Goal: Information Seeking & Learning: Learn about a topic

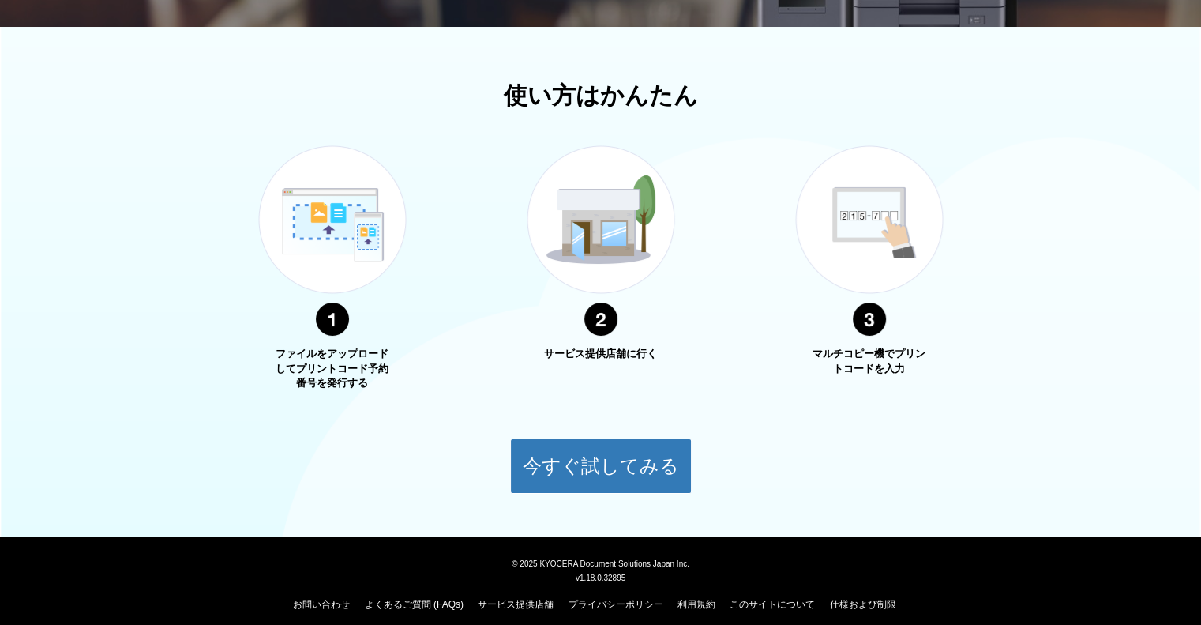
scroll to position [497, 0]
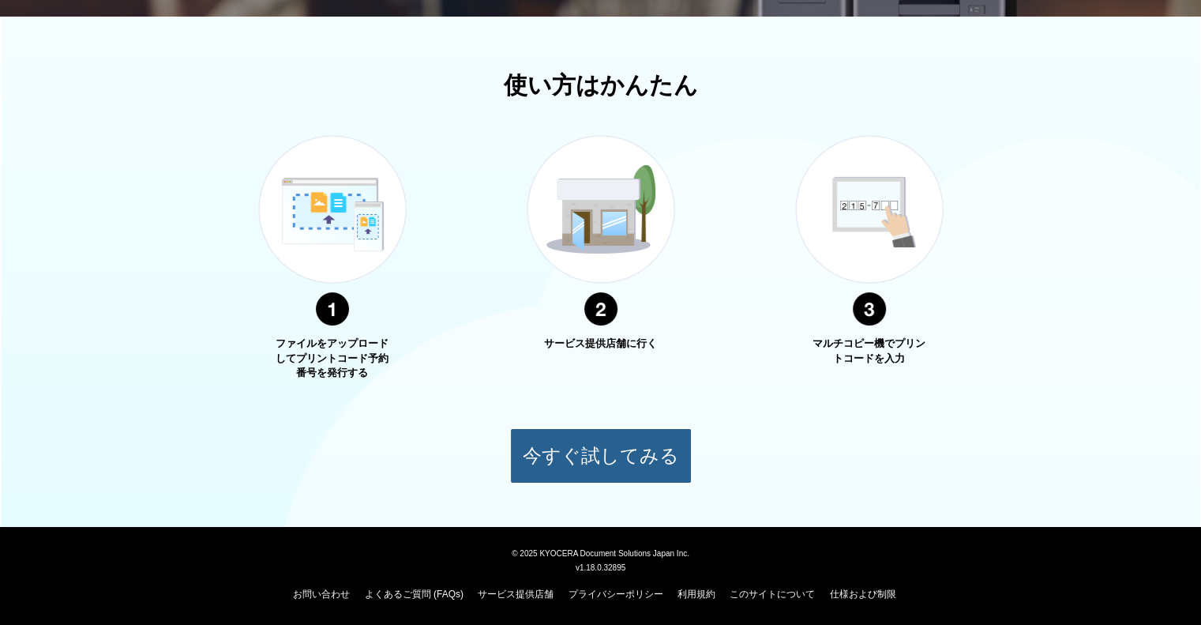
click at [586, 436] on button "今すぐ試してみる" at bounding box center [601, 455] width 182 height 55
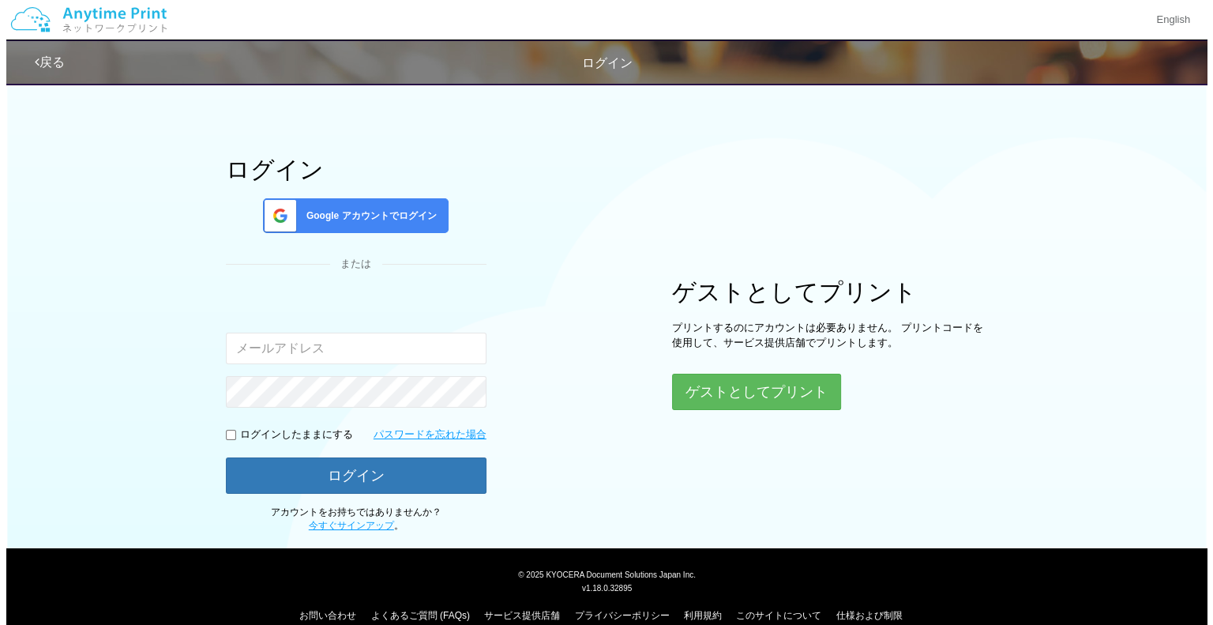
scroll to position [58, 0]
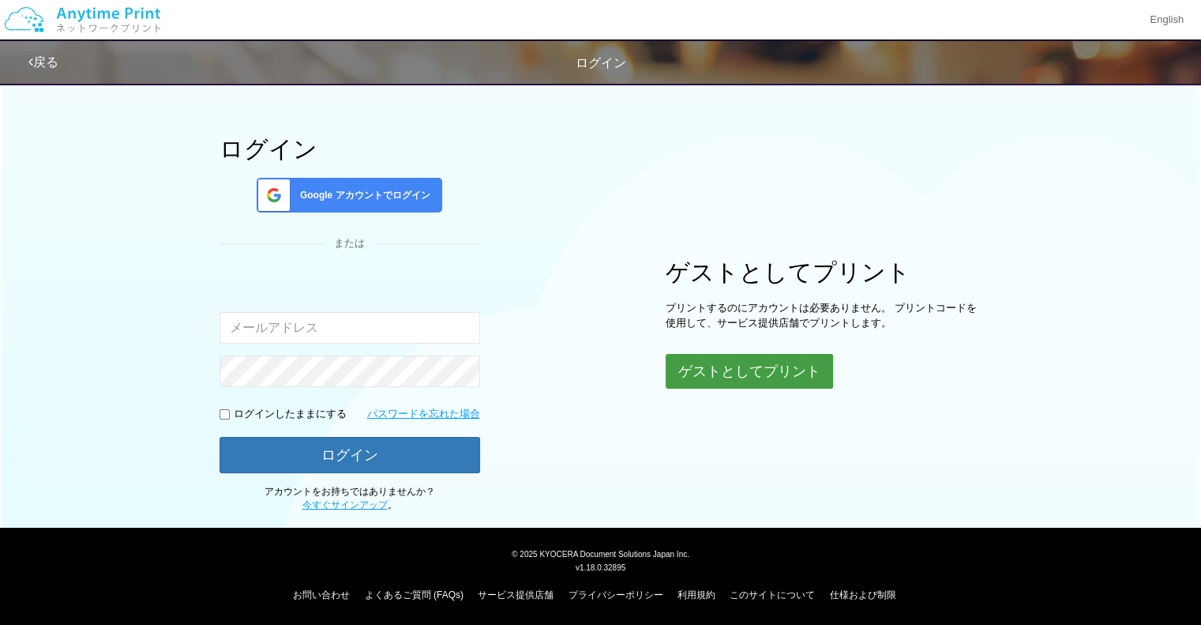
click at [688, 376] on button "ゲストとしてプリント" at bounding box center [749, 371] width 167 height 35
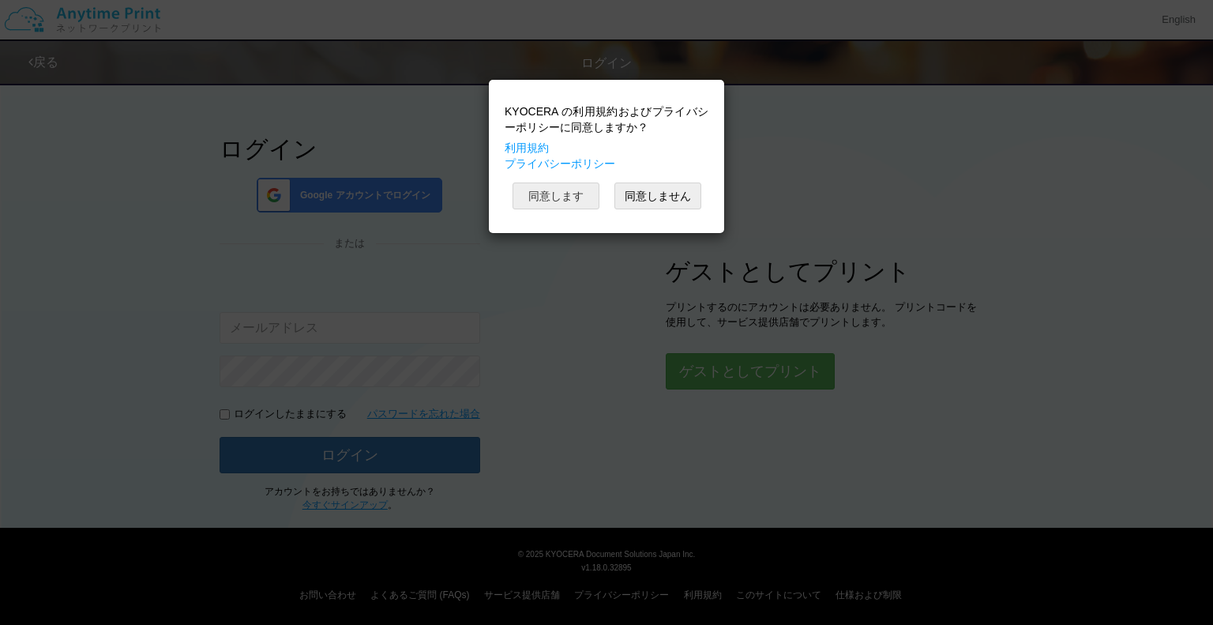
click at [573, 206] on button "同意します" at bounding box center [555, 195] width 87 height 27
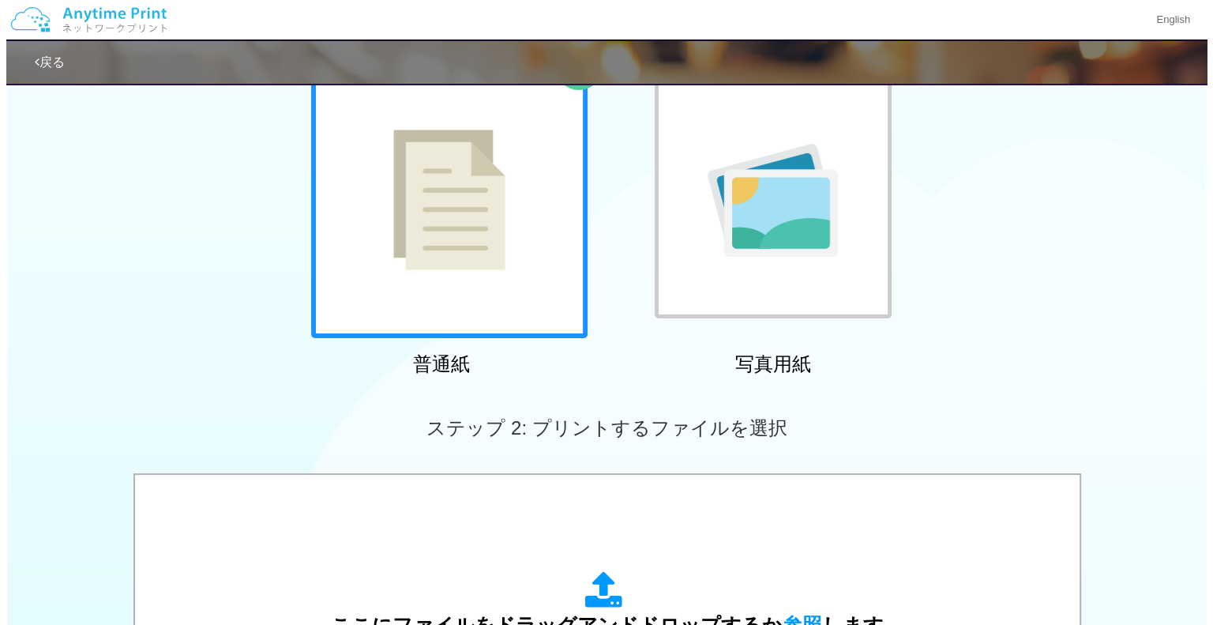
scroll to position [316, 0]
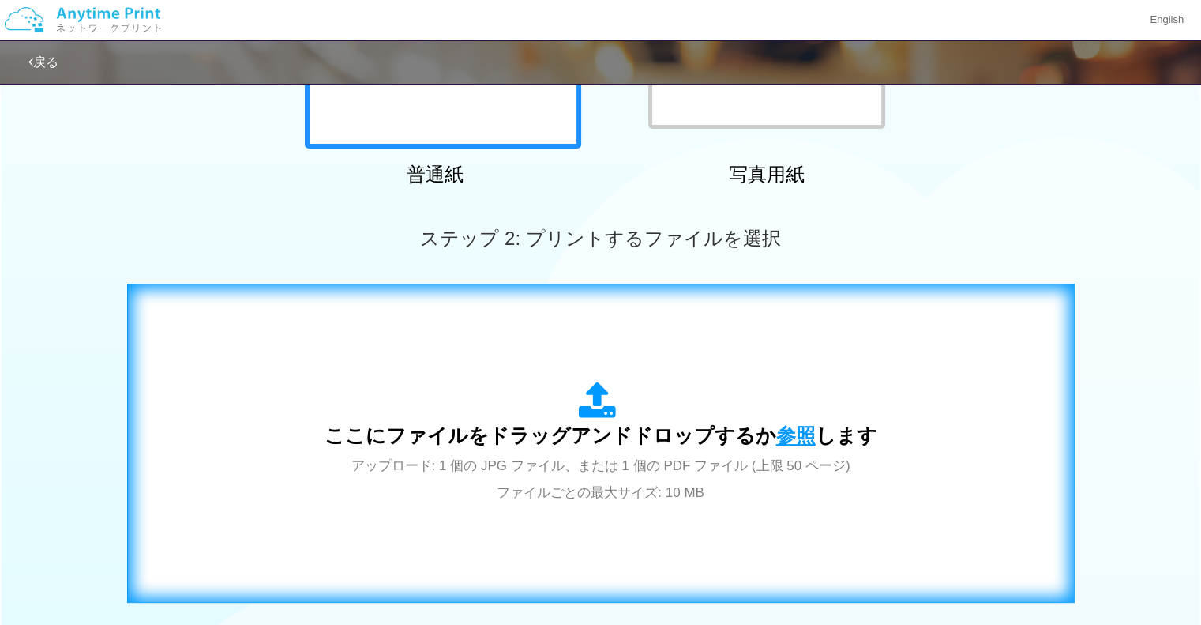
click at [787, 434] on span "参照" at bounding box center [795, 435] width 39 height 22
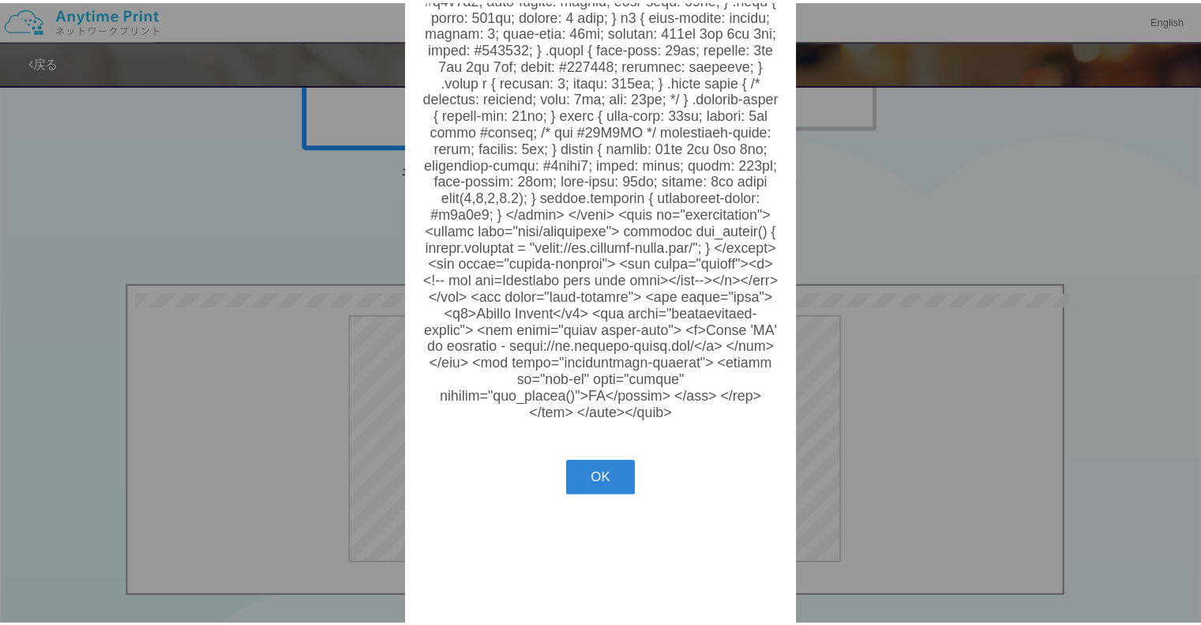
scroll to position [378, 0]
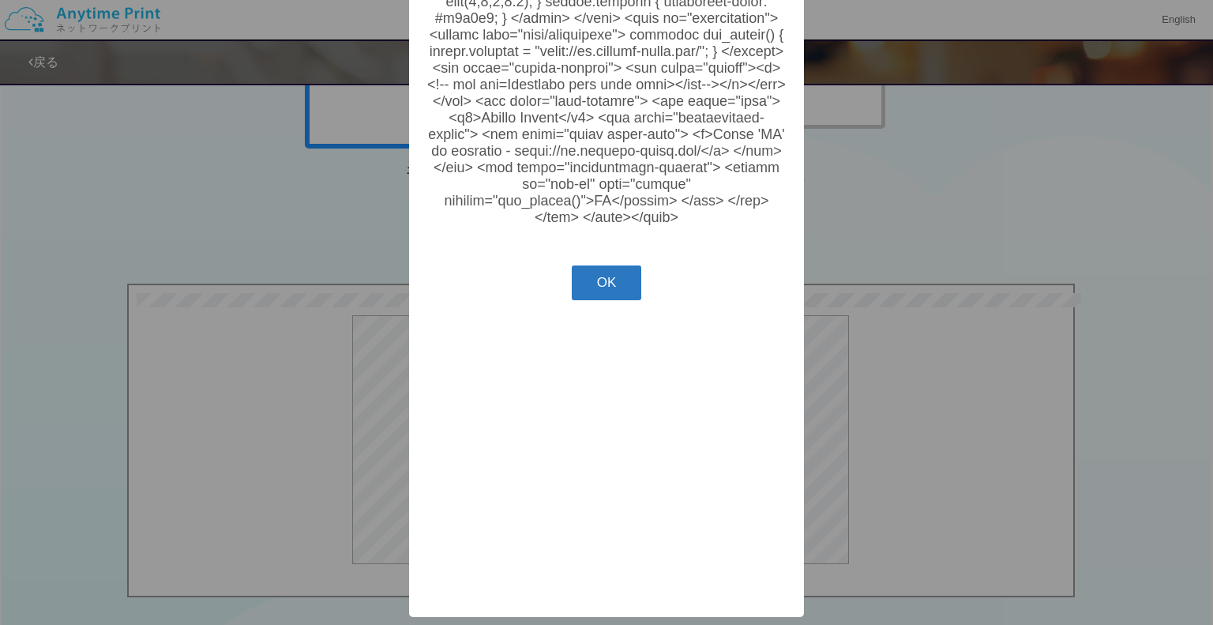
click at [611, 300] on button "OK" at bounding box center [607, 282] width 70 height 35
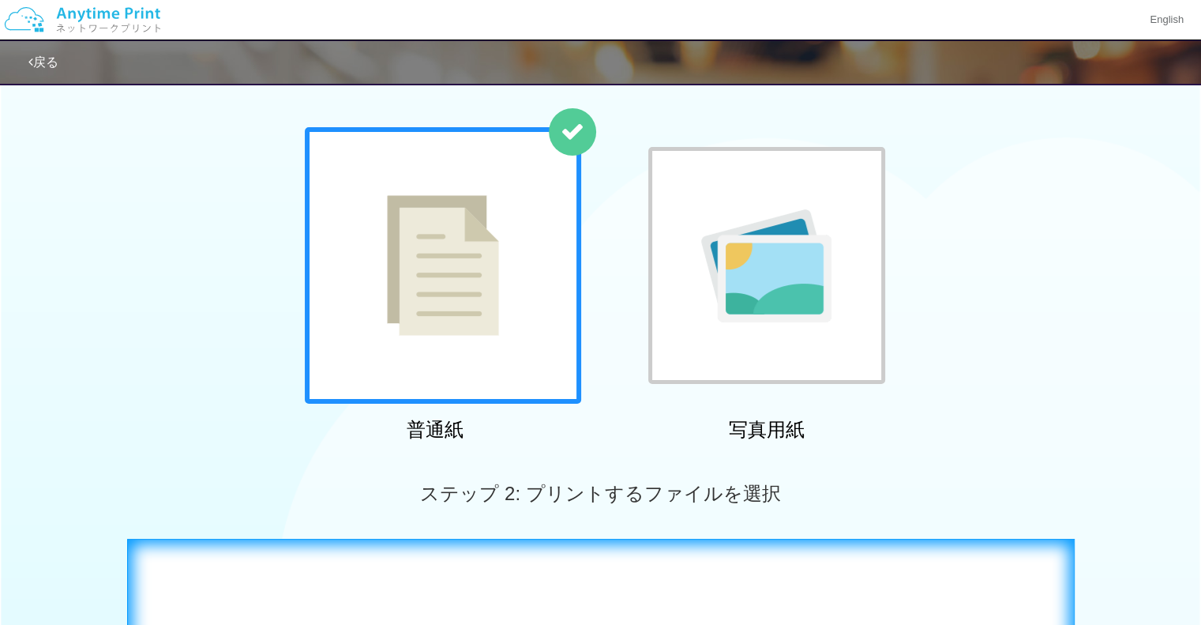
scroll to position [0, 0]
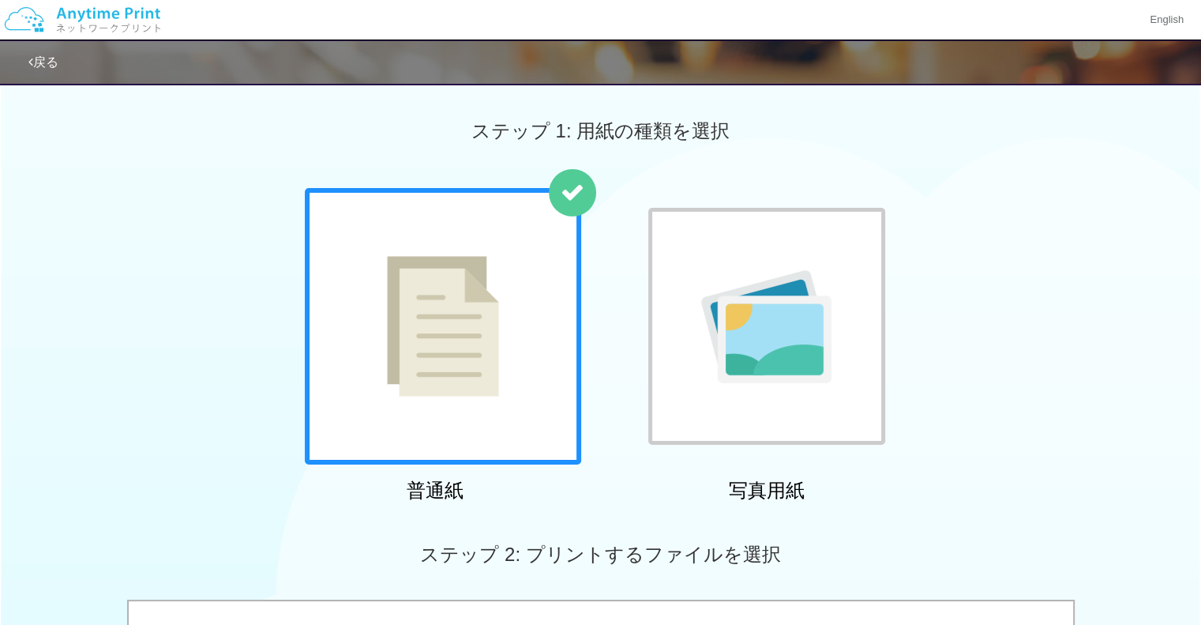
click at [746, 389] on div at bounding box center [766, 326] width 237 height 237
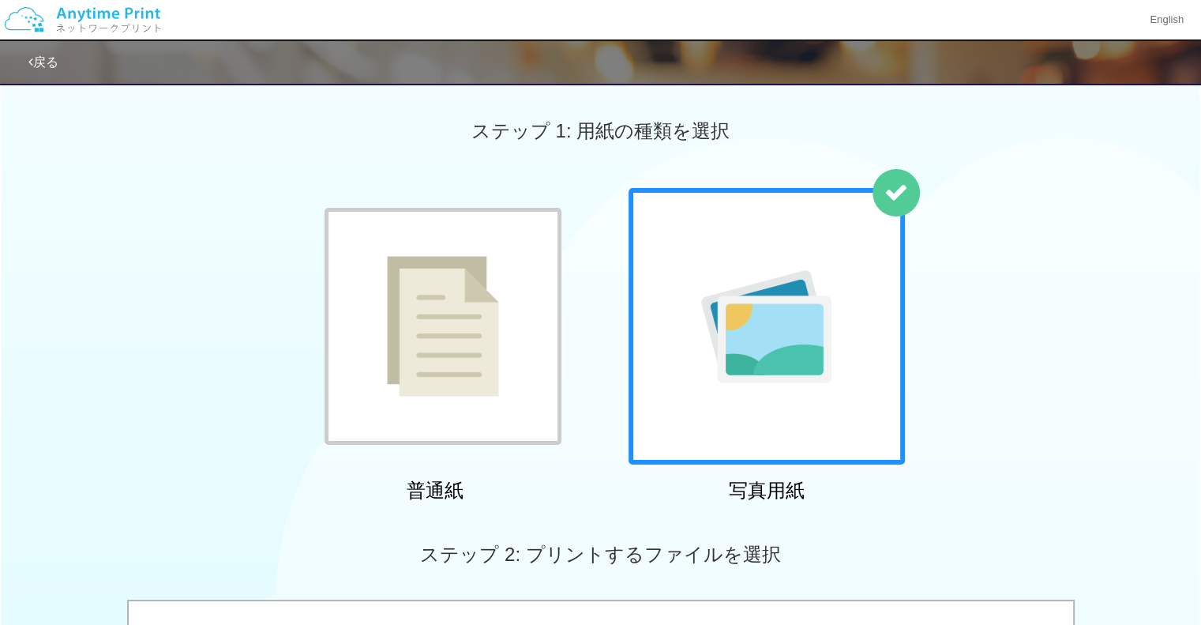
click at [75, 13] on img at bounding box center [82, 19] width 168 height 55
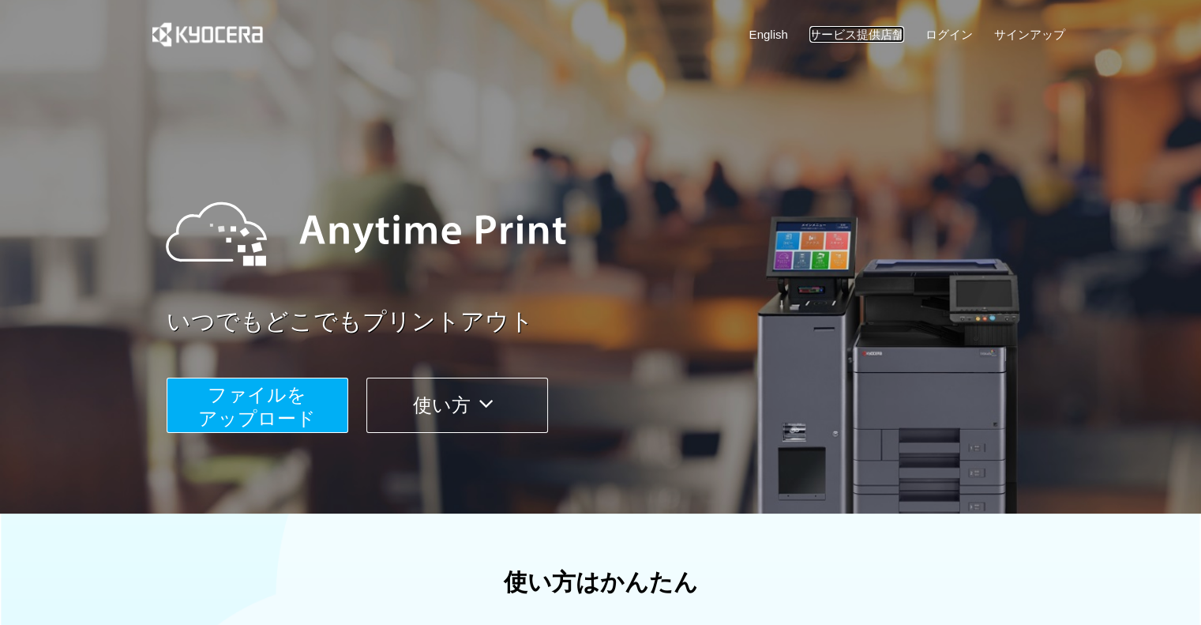
click at [857, 35] on link "サービス提供店舗" at bounding box center [856, 34] width 95 height 17
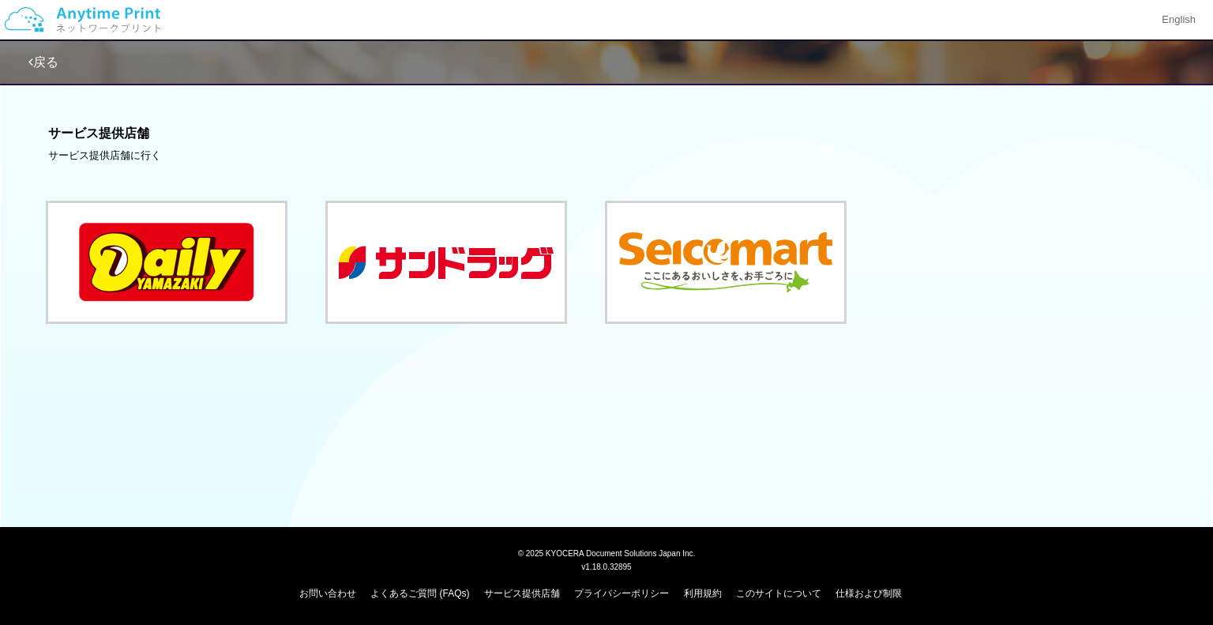
click at [36, 59] on link "戻る" at bounding box center [43, 61] width 30 height 13
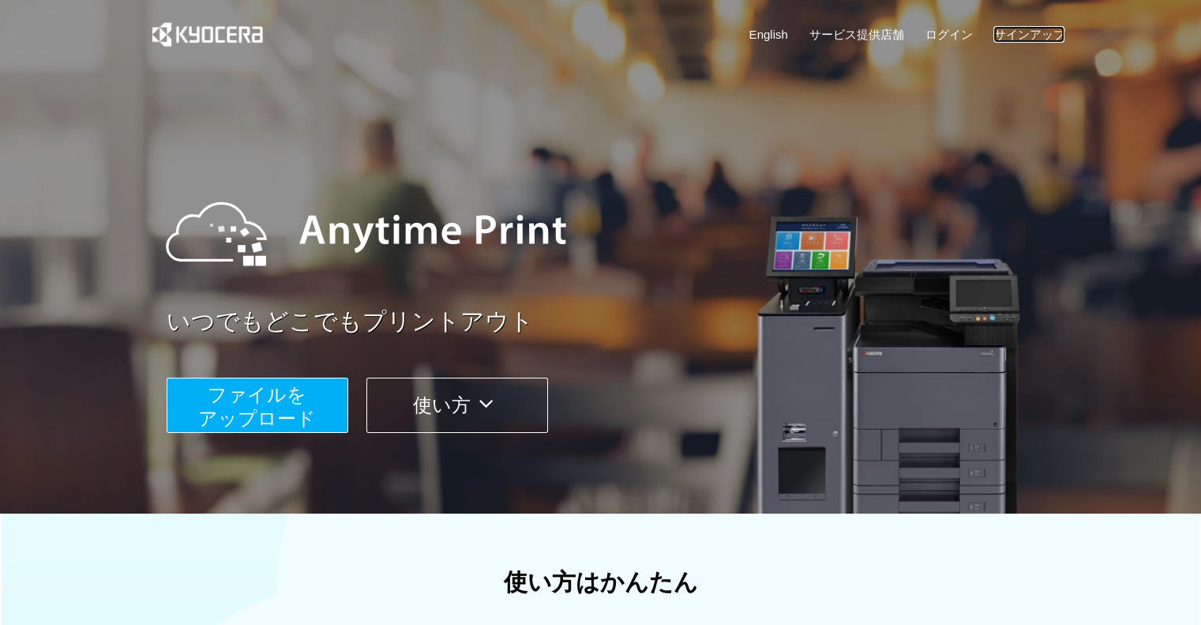
click at [1017, 34] on link "サインアップ" at bounding box center [1028, 34] width 71 height 17
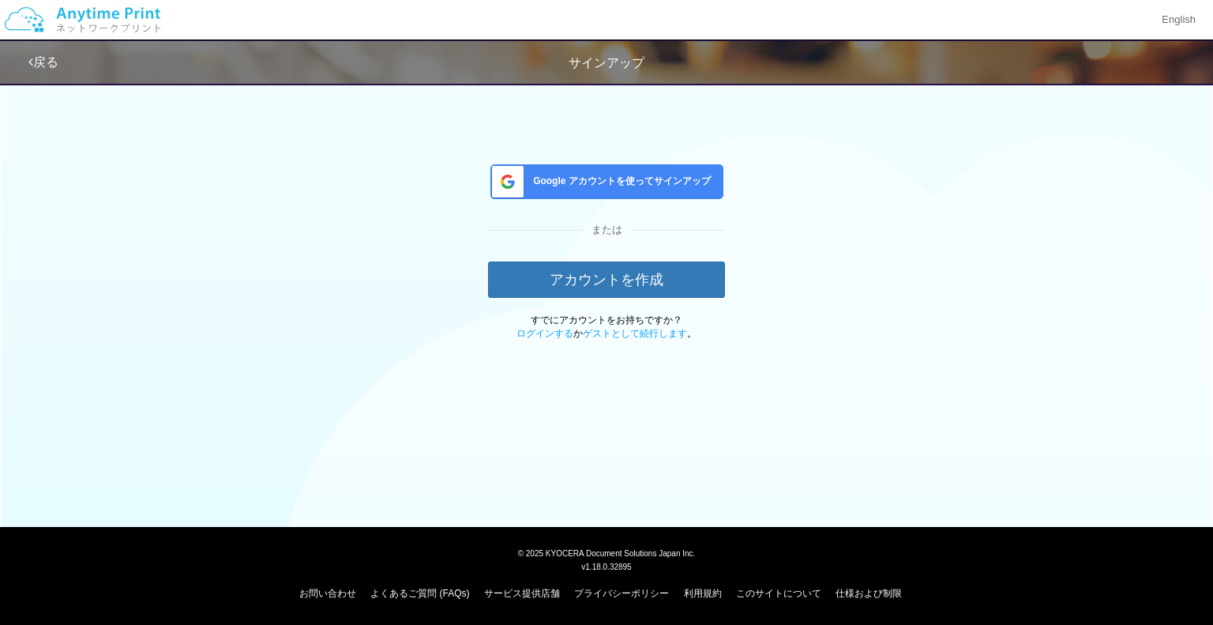
click at [47, 67] on link "戻る" at bounding box center [43, 61] width 30 height 13
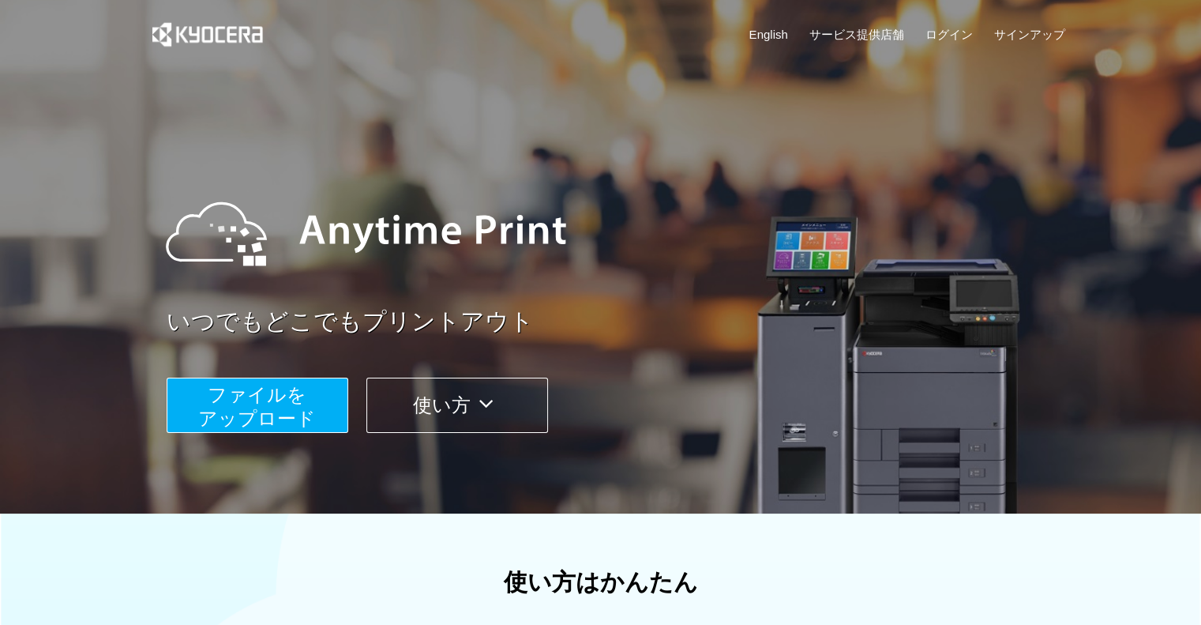
click at [759, 36] on link "English" at bounding box center [768, 34] width 39 height 17
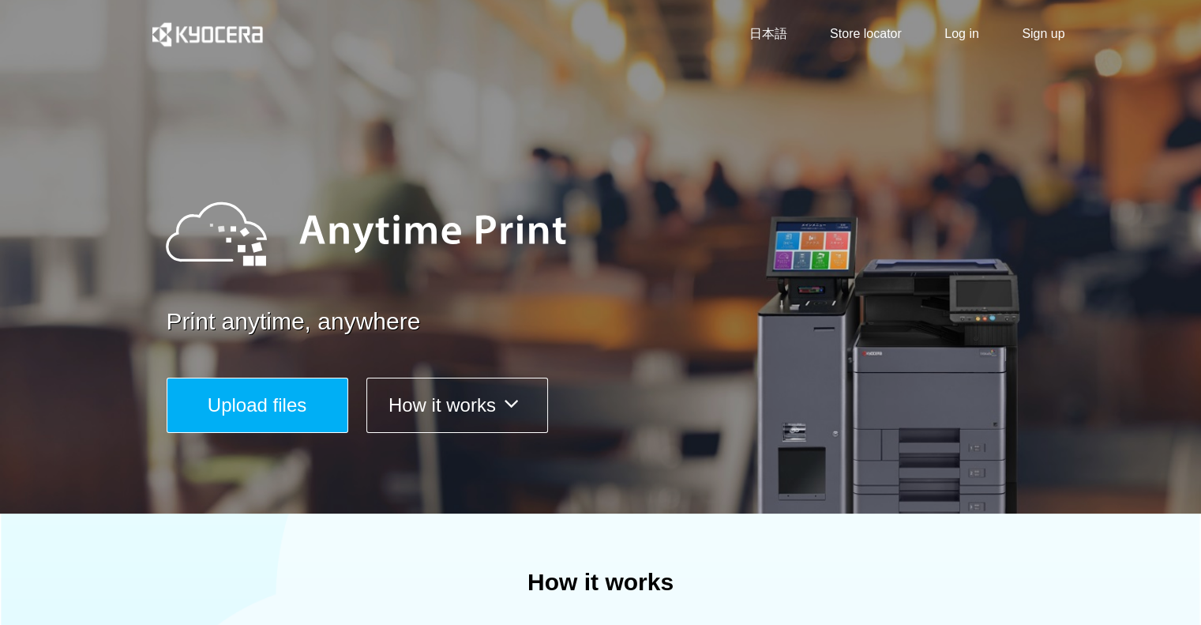
click at [759, 36] on link "日本語" at bounding box center [768, 34] width 38 height 18
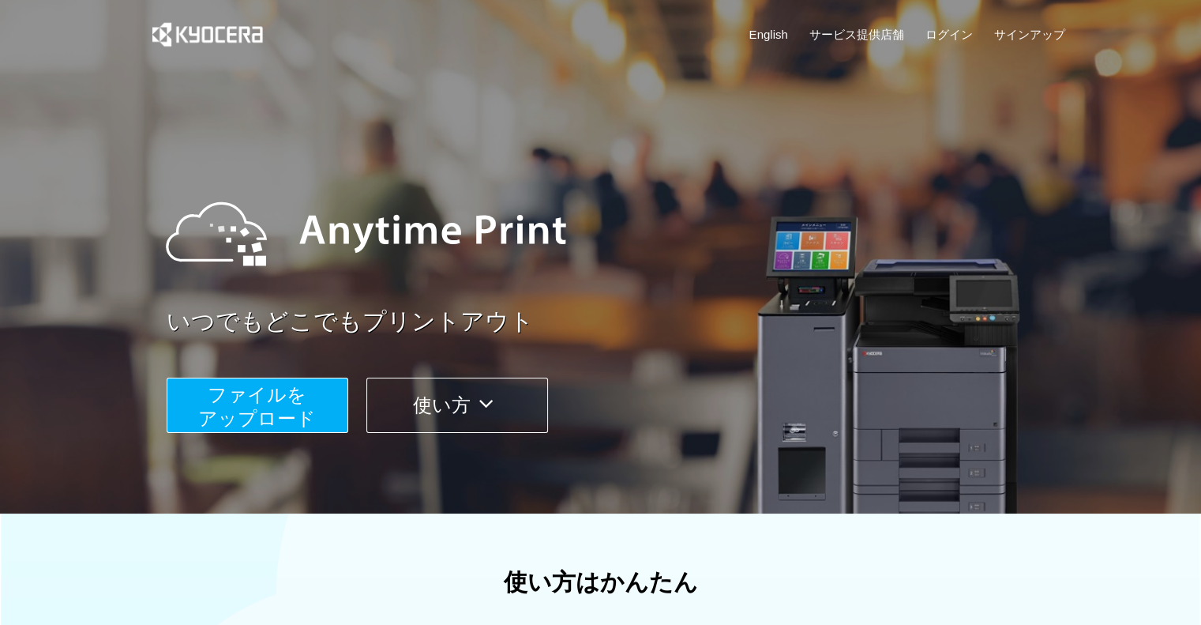
click at [211, 30] on img at bounding box center [208, 34] width 142 height 69
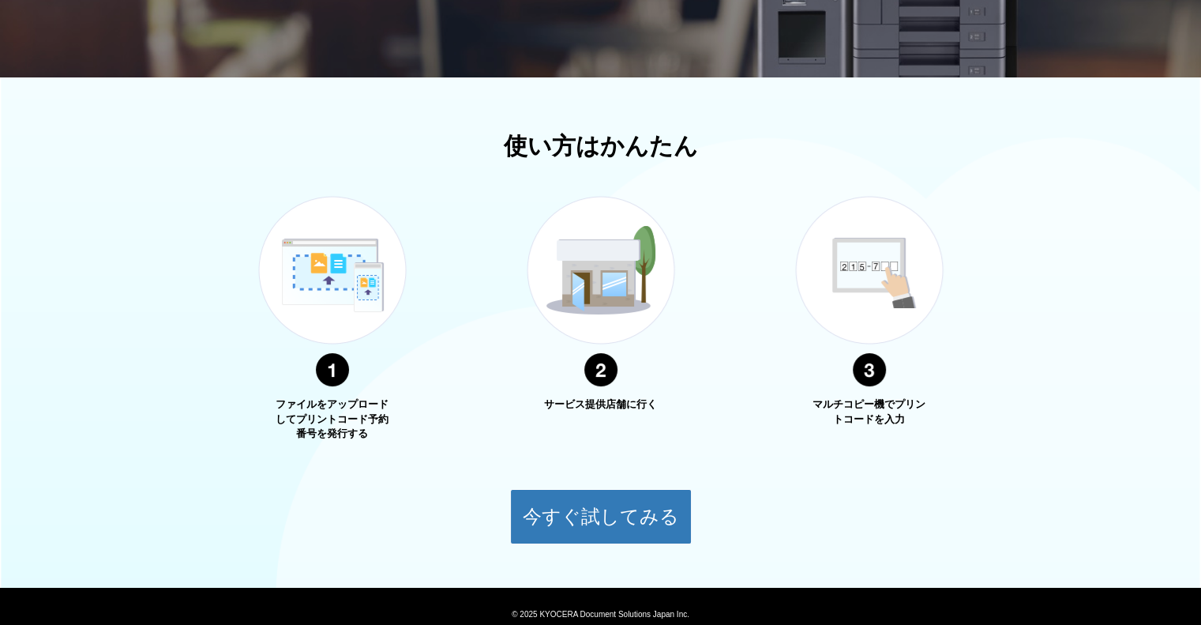
scroll to position [497, 0]
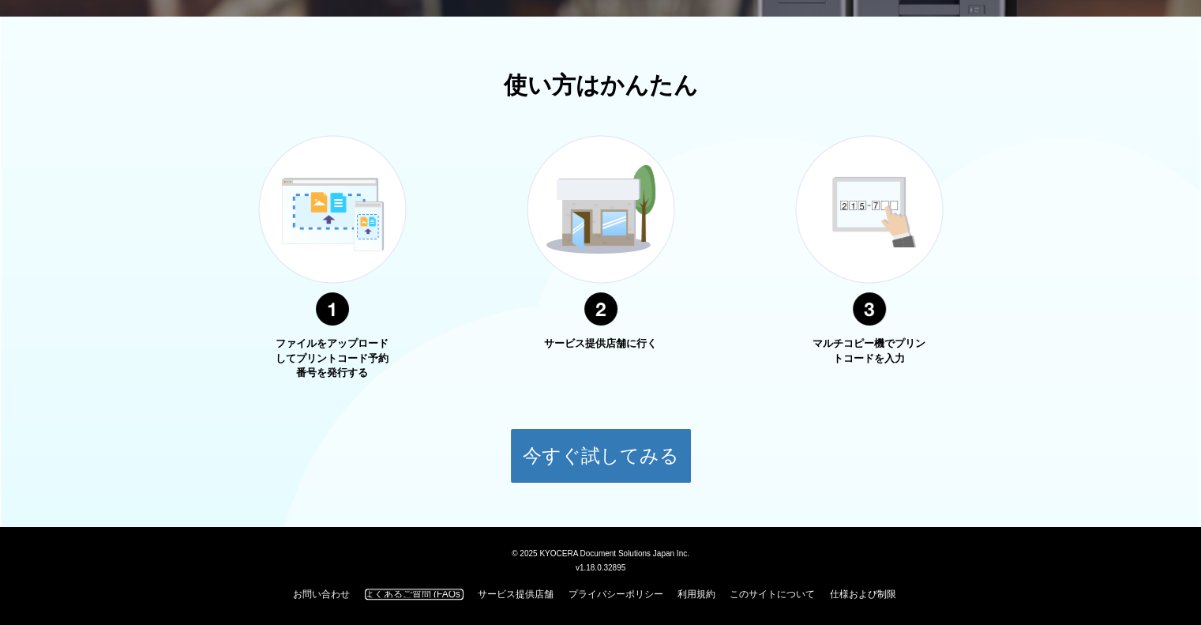
click at [426, 591] on link "よくあるご質問 (FAQs)" at bounding box center [414, 593] width 99 height 11
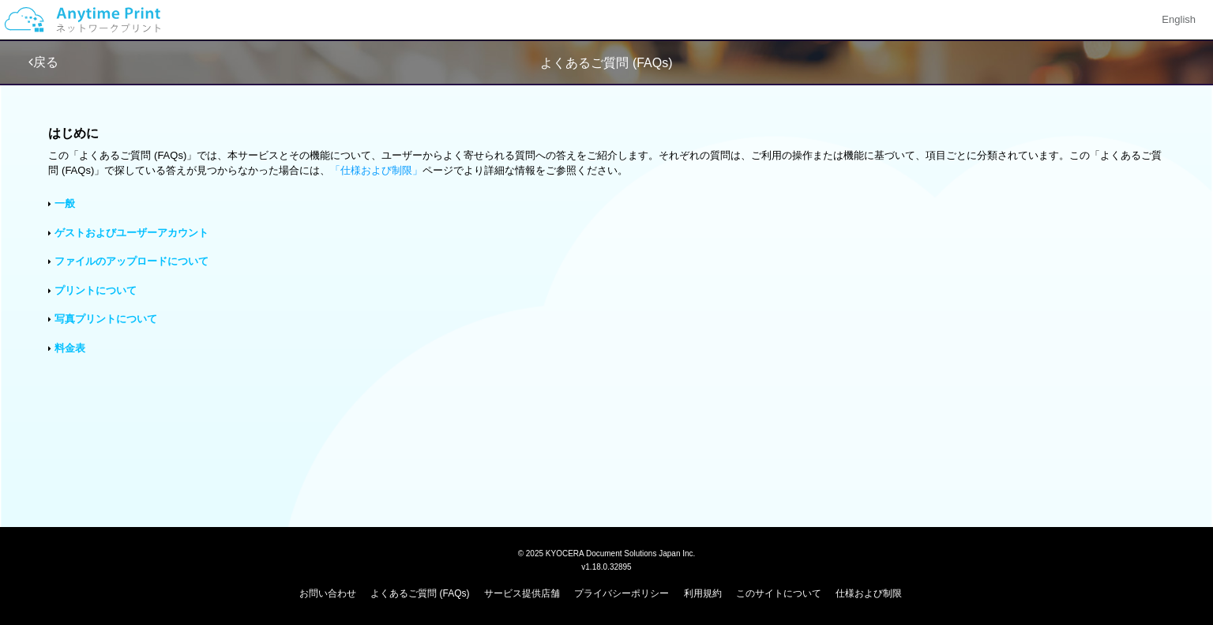
click at [57, 200] on link "一般" at bounding box center [64, 203] width 21 height 12
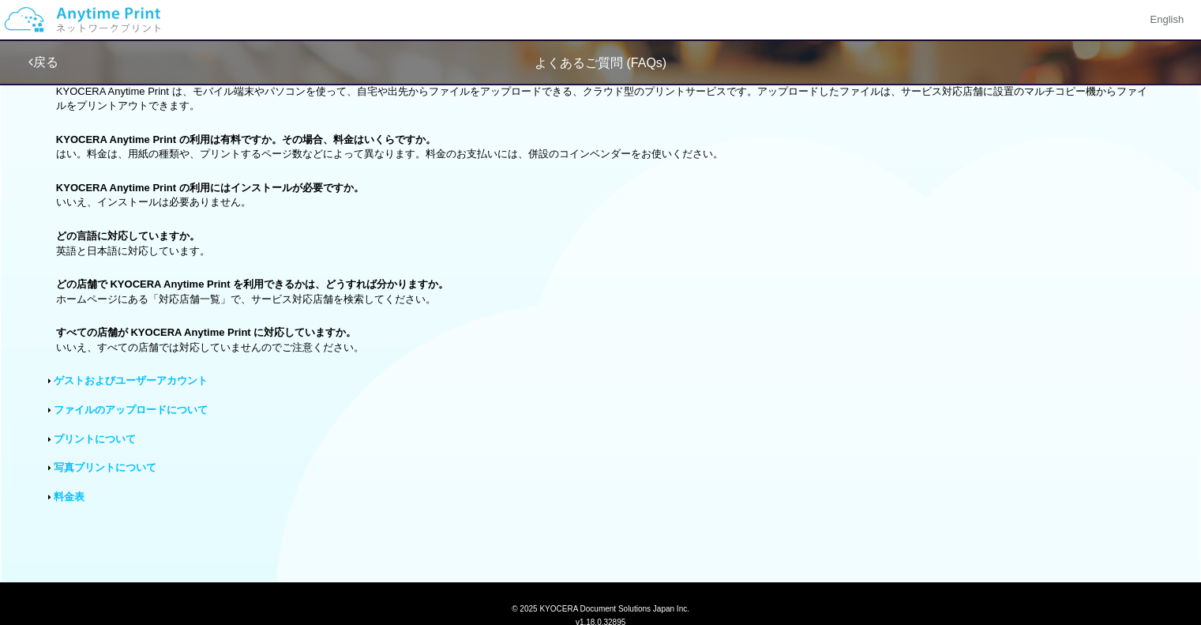
scroll to position [158, 0]
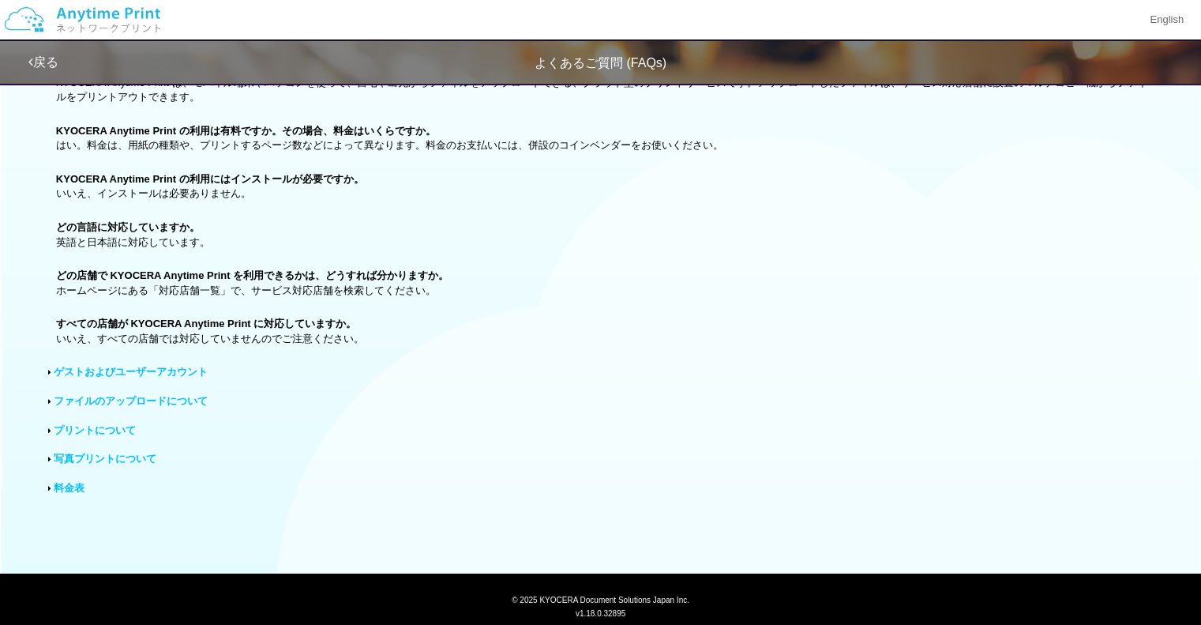
click at [172, 369] on link "ゲストおよびユーザーアカウント" at bounding box center [131, 372] width 154 height 12
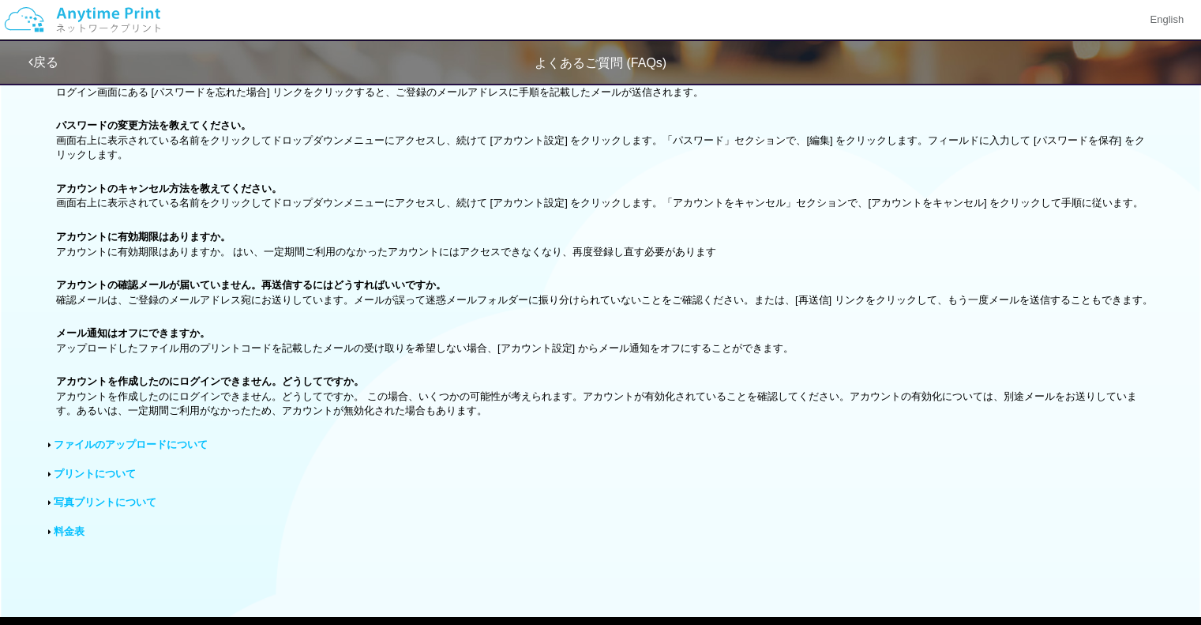
scroll to position [711, 0]
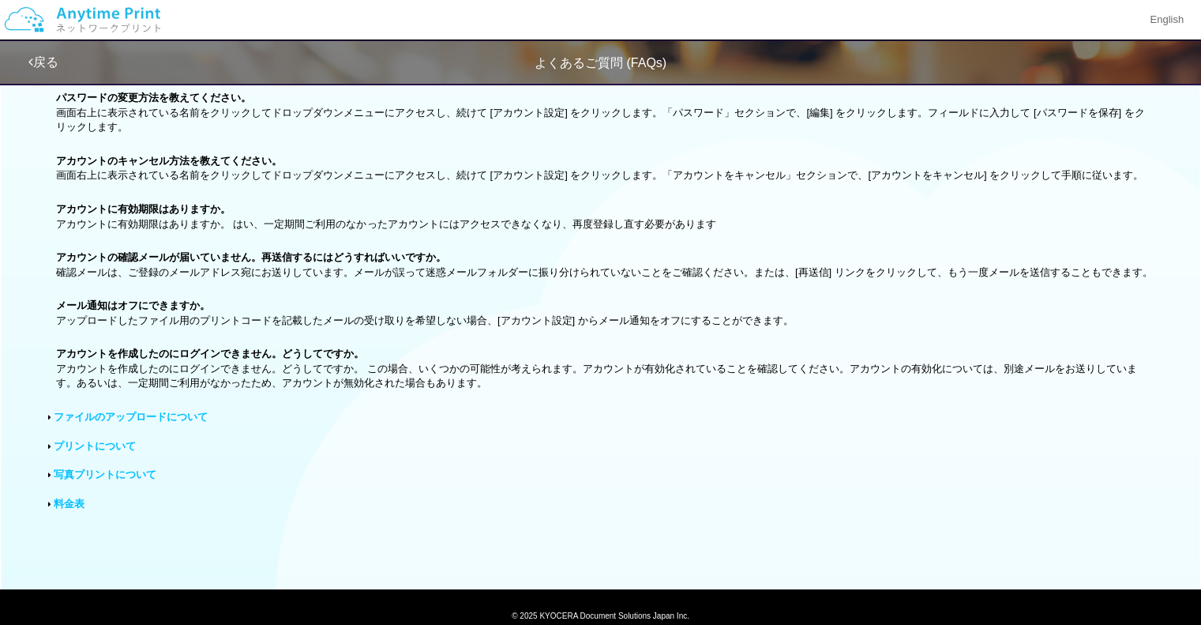
click at [126, 422] on link "ファイルのアップロードについて" at bounding box center [131, 417] width 154 height 12
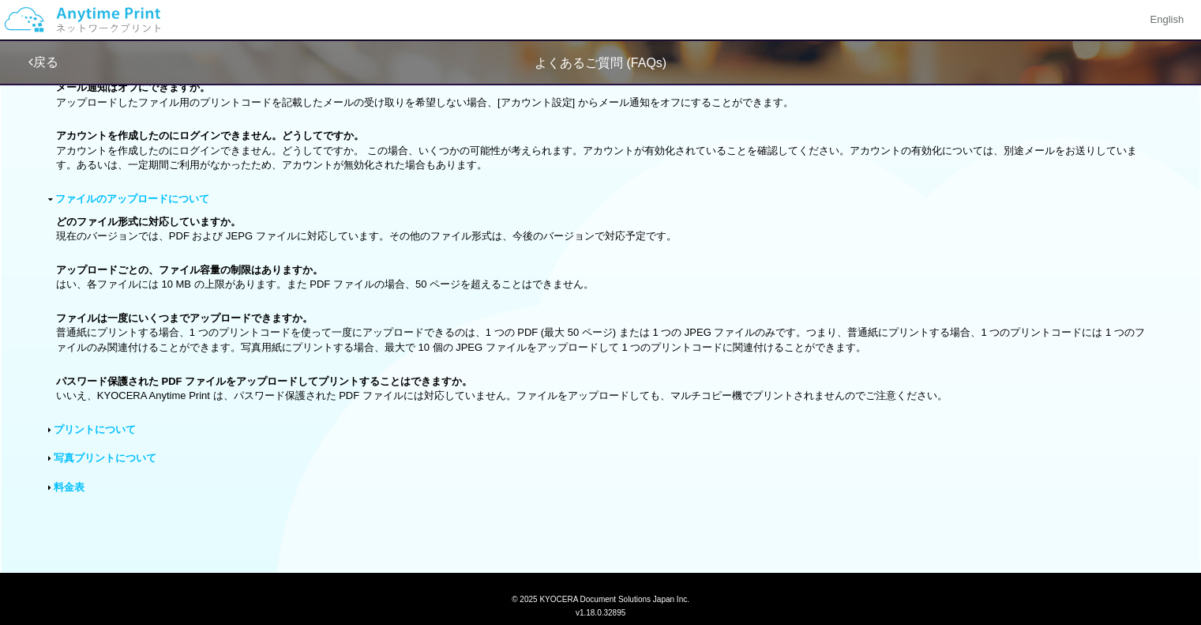
scroll to position [989, 0]
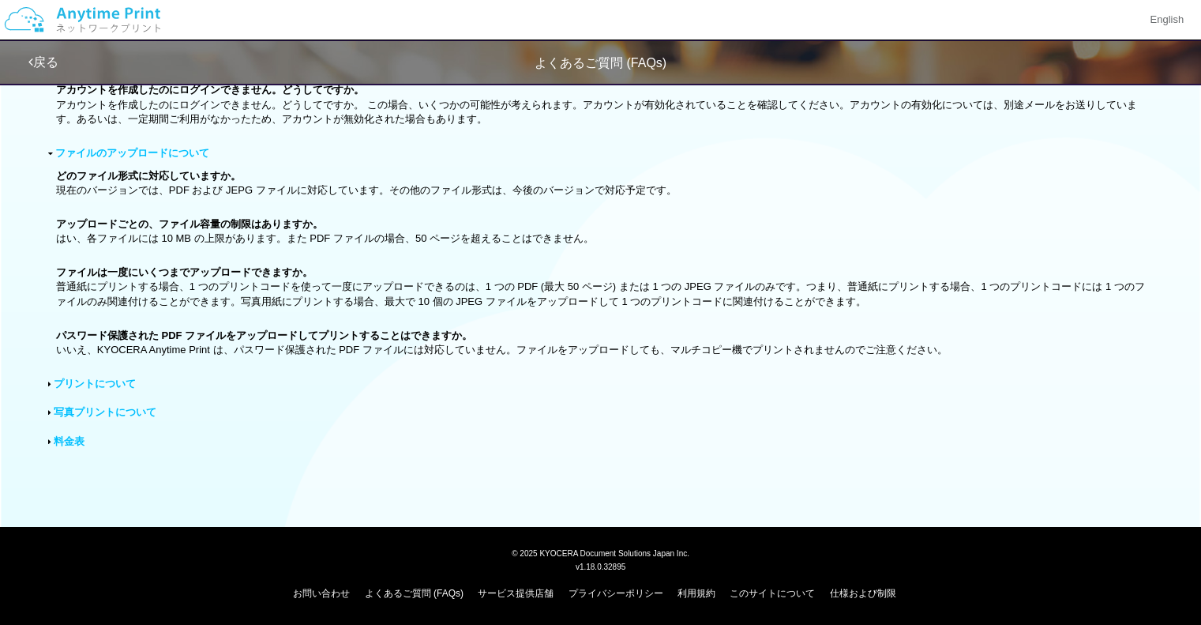
click at [100, 381] on link "プリントについて" at bounding box center [95, 383] width 82 height 12
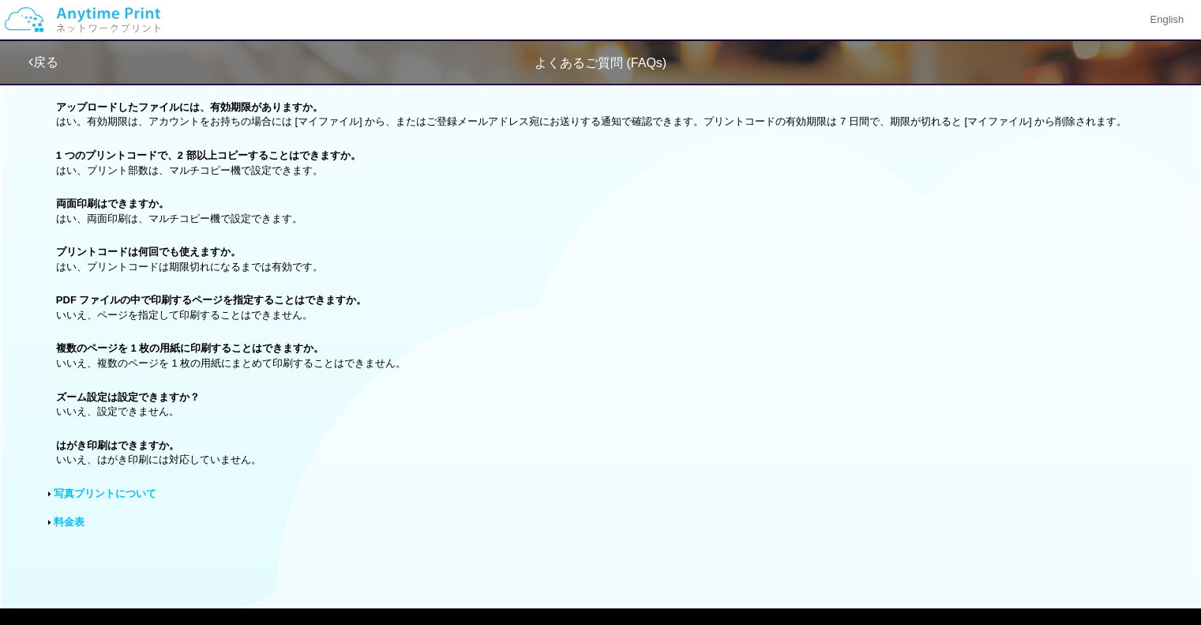
scroll to position [1541, 0]
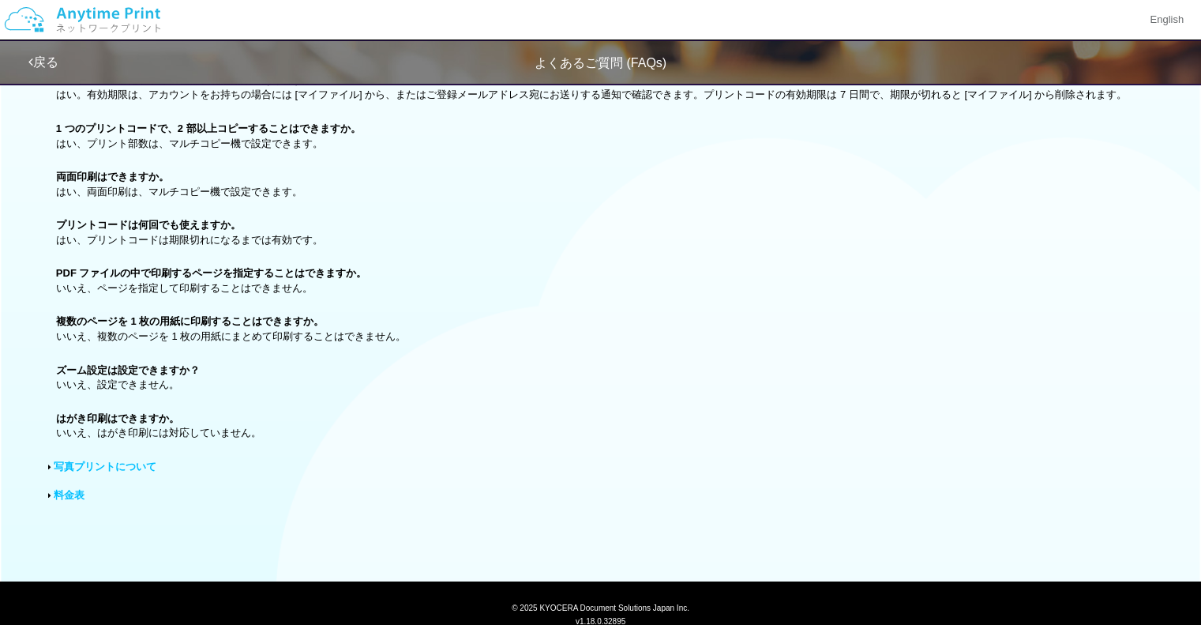
click at [135, 472] on link "写真プリントについて" at bounding box center [105, 466] width 103 height 12
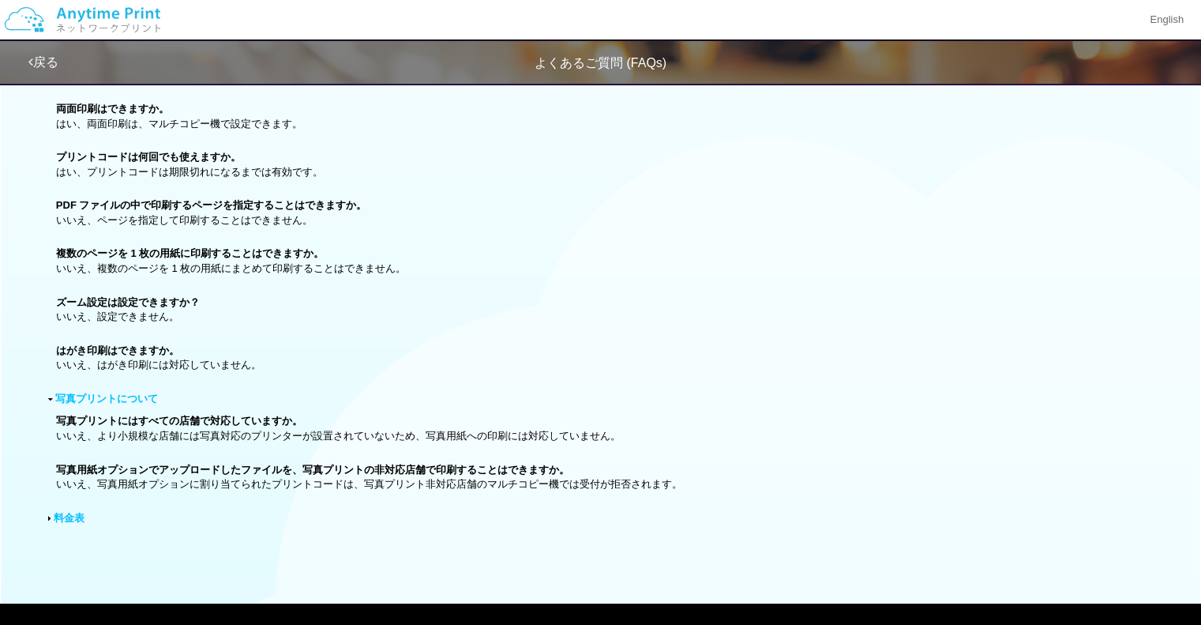
scroll to position [1700, 0]
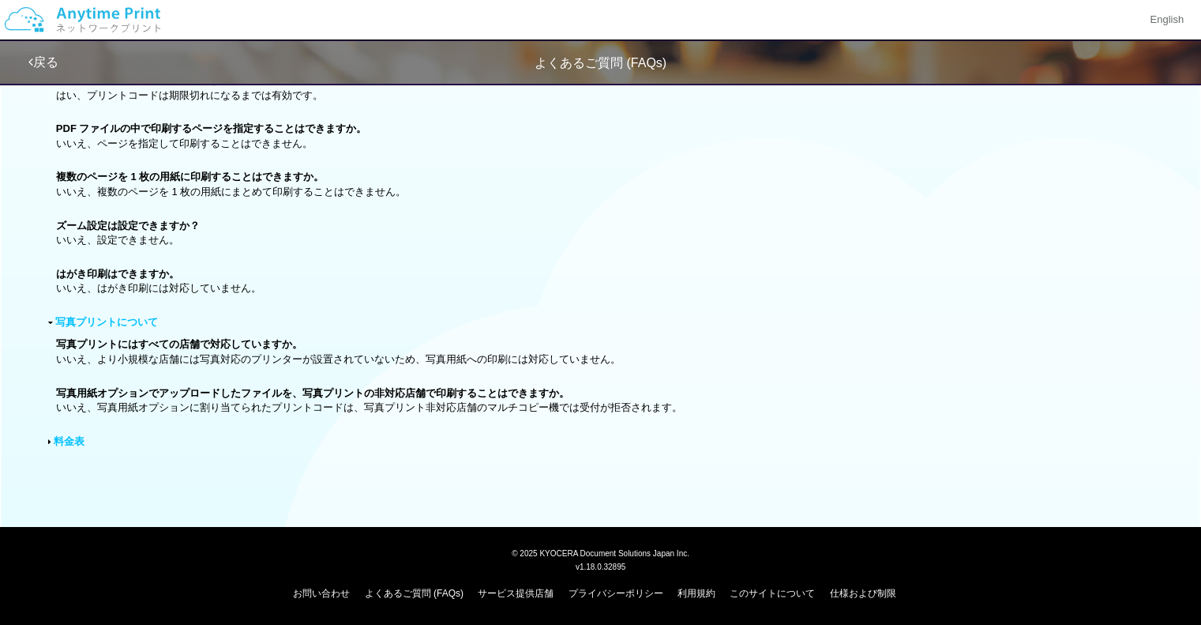
click at [66, 437] on link "料金表" at bounding box center [69, 441] width 31 height 12
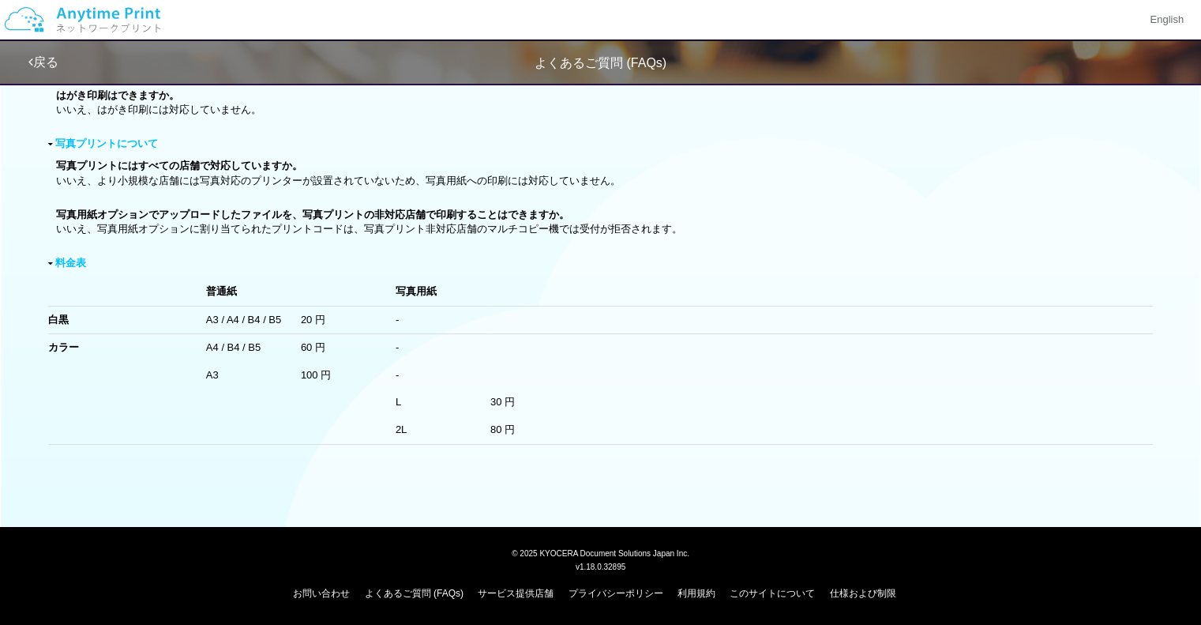
scroll to position [1879, 0]
